Goal: Task Accomplishment & Management: Manage account settings

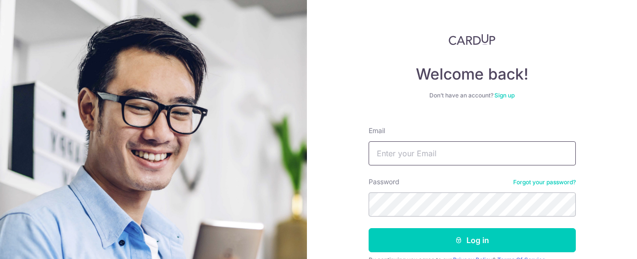
click at [396, 153] on input "Email" at bounding box center [472, 153] width 207 height 24
type input "[EMAIL_ADDRESS][DOMAIN_NAME]"
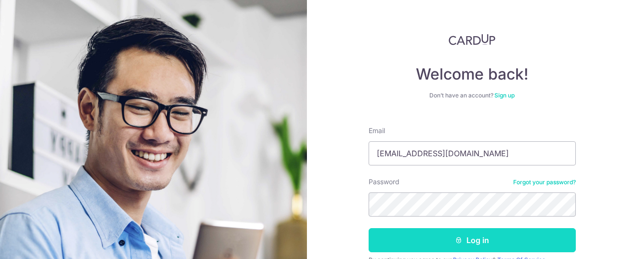
click at [441, 246] on button "Log in" at bounding box center [472, 240] width 207 height 24
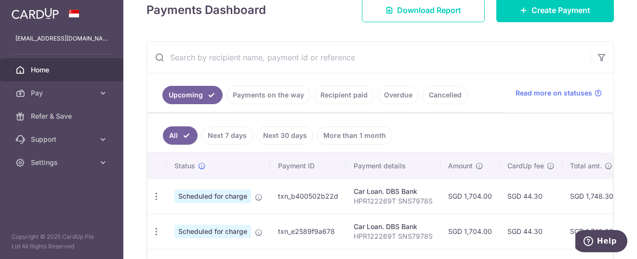
scroll to position [193, 0]
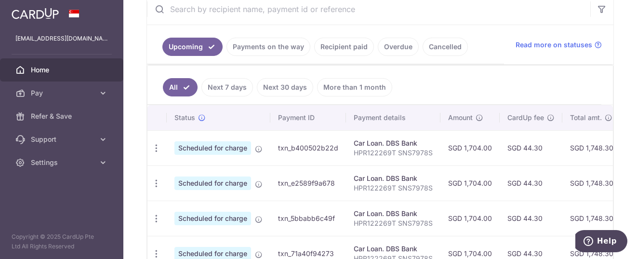
click at [453, 48] on link "Cancelled" at bounding box center [445, 47] width 45 height 18
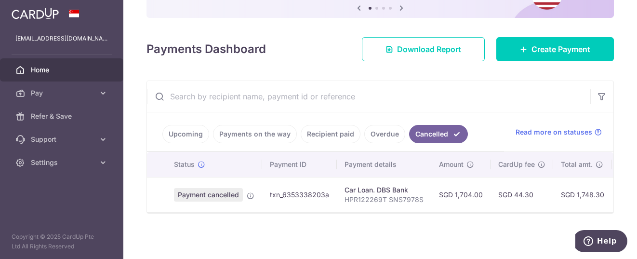
scroll to position [110, 0]
click at [177, 132] on link "Upcoming" at bounding box center [185, 134] width 47 height 18
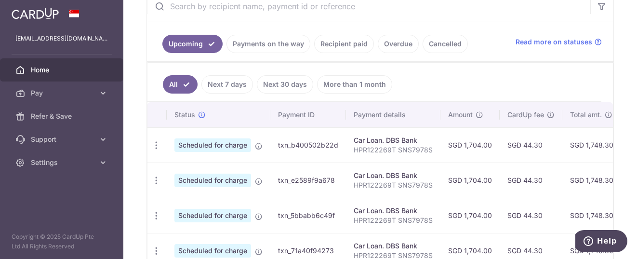
scroll to position [193, 0]
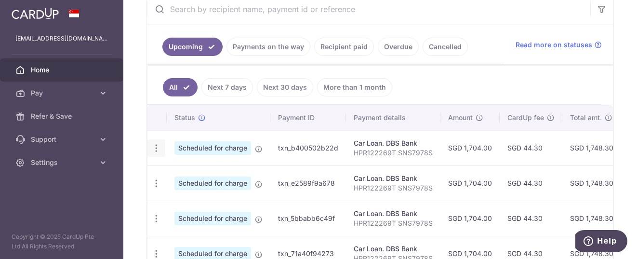
click at [155, 149] on icon "button" at bounding box center [156, 148] width 10 height 10
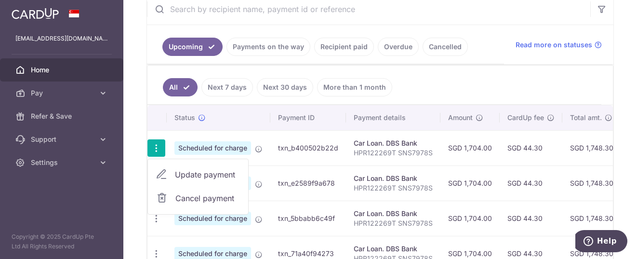
click at [173, 172] on link "Update payment" at bounding box center [198, 174] width 100 height 23
radio input "true"
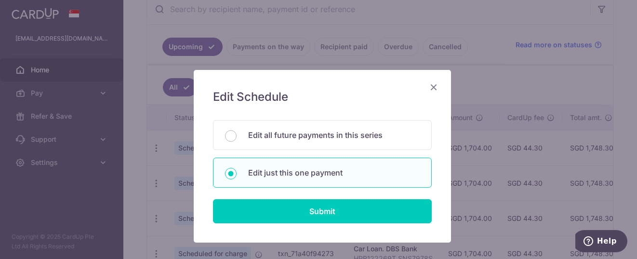
click at [432, 85] on icon "Close" at bounding box center [434, 87] width 12 height 12
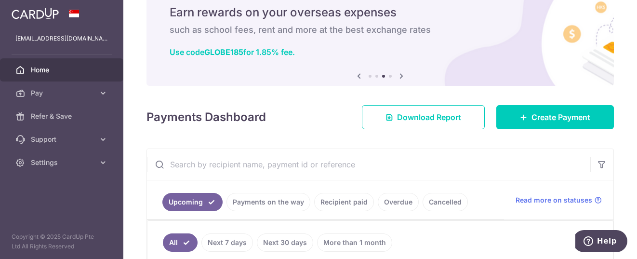
scroll to position [0, 0]
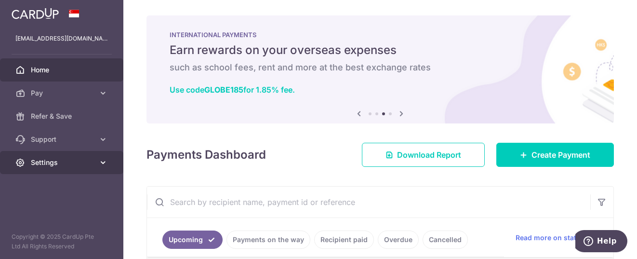
click at [79, 162] on span "Settings" at bounding box center [63, 163] width 64 height 10
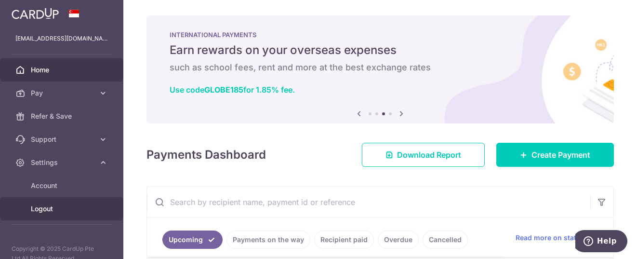
click at [43, 203] on link "Logout" at bounding box center [61, 208] width 123 height 23
